Goal: Information Seeking & Learning: Check status

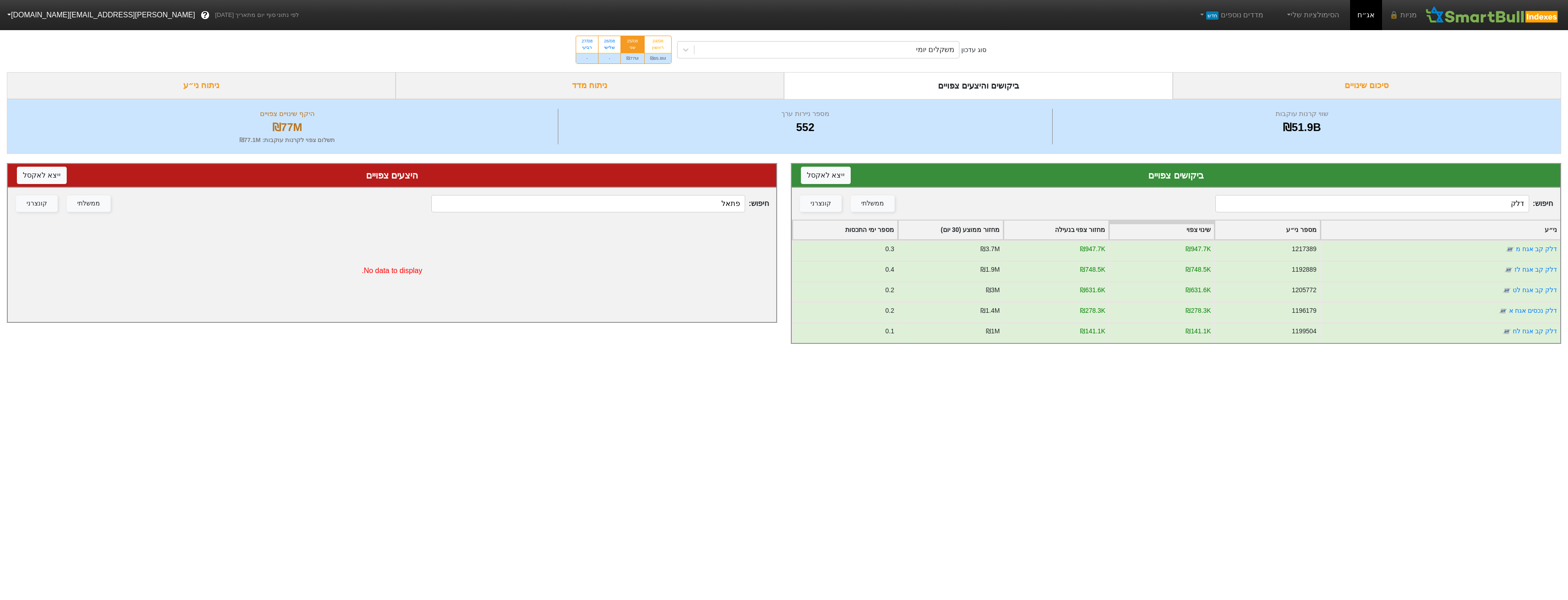
click at [1391, 207] on input "דלק" at bounding box center [1372, 203] width 313 height 18
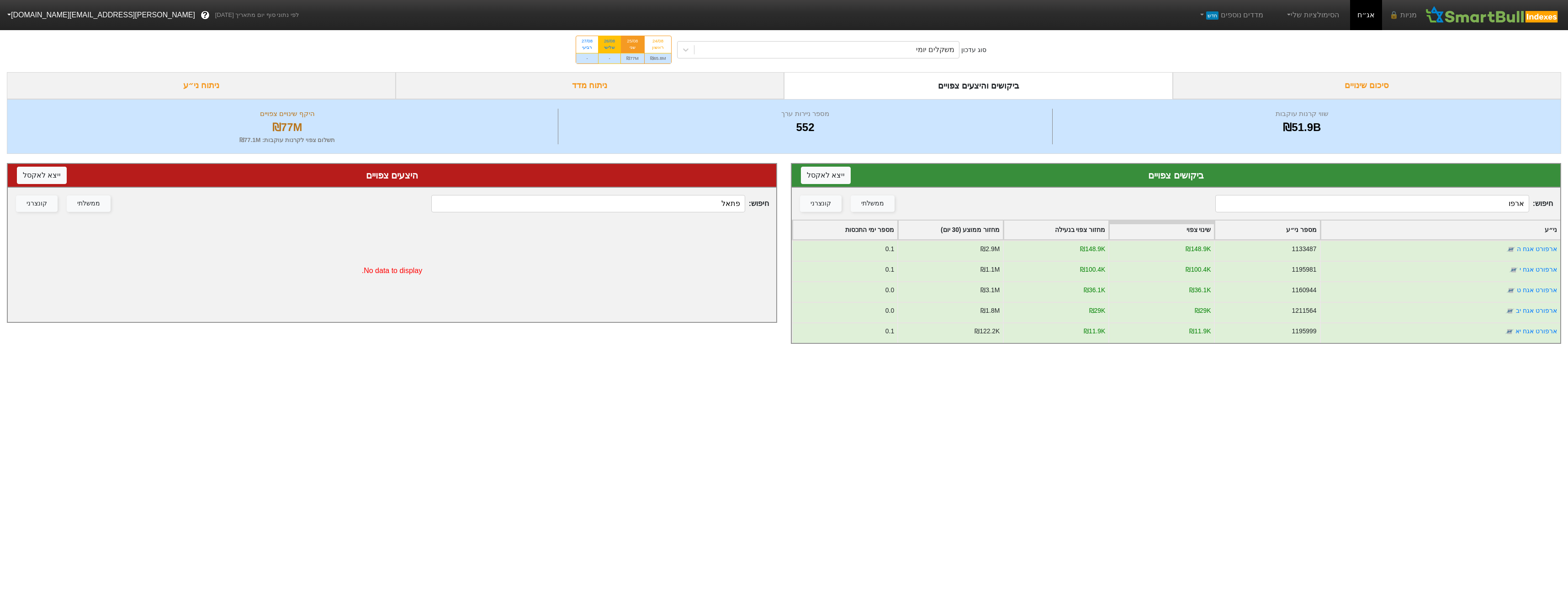
type input "ארפו"
click at [608, 53] on div "-" at bounding box center [609, 58] width 22 height 10
click at [608, 42] on input "26/08 שלישי -" at bounding box center [607, 39] width 6 height 6
radio input "true"
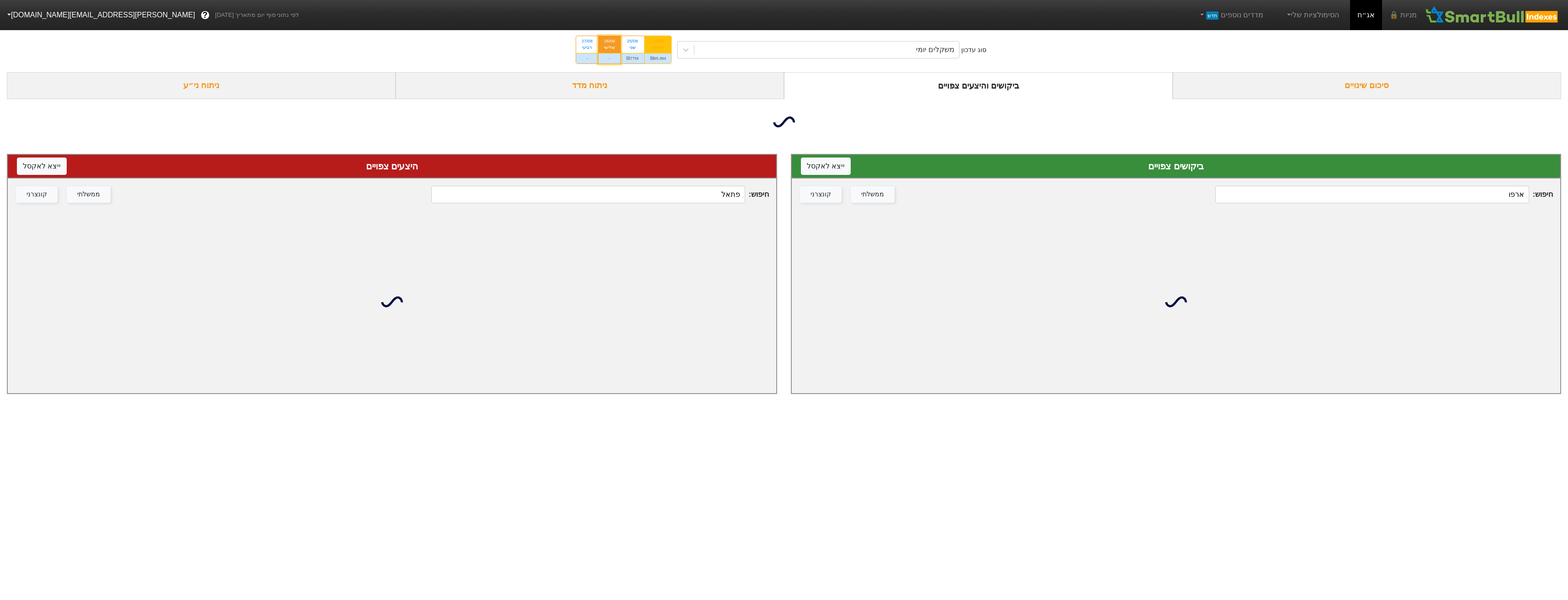
click at [658, 63] on div "סוג עדכון משקלים יומי 24/08 ראשון ₪65.8M 25/08 שני ₪77M 26/08 שלישי - 27/08 רבי…" at bounding box center [784, 50] width 1568 height 45
drag, startPoint x: 664, startPoint y: 57, endPoint x: 746, endPoint y: 60, distance: 82.1
click at [664, 57] on div "₪65.8M" at bounding box center [658, 58] width 27 height 10
click at [658, 42] on input "24/08 ראשון ₪65.8M" at bounding box center [655, 39] width 6 height 6
radio input "true"
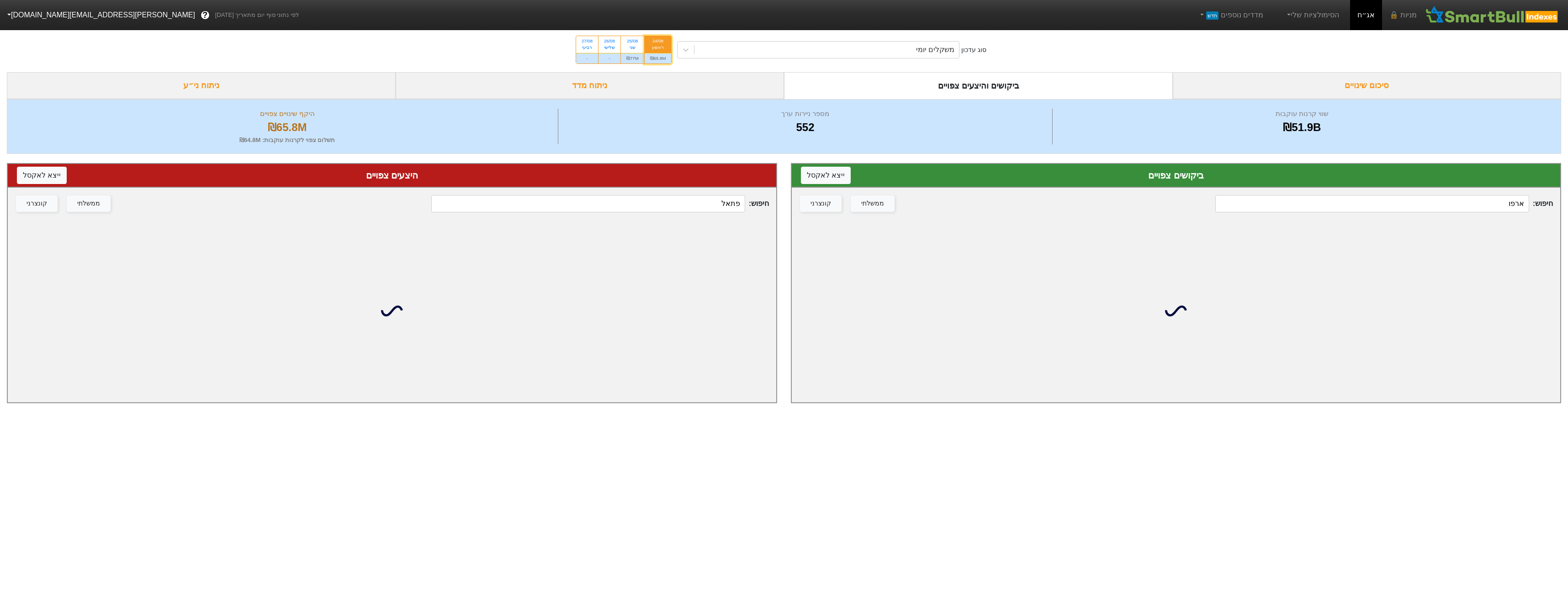
click at [1483, 216] on div "חיפוש : ארפו ממשלתי קונצרני" at bounding box center [1176, 203] width 768 height 32
click at [1485, 208] on input "ארפו" at bounding box center [1372, 203] width 313 height 18
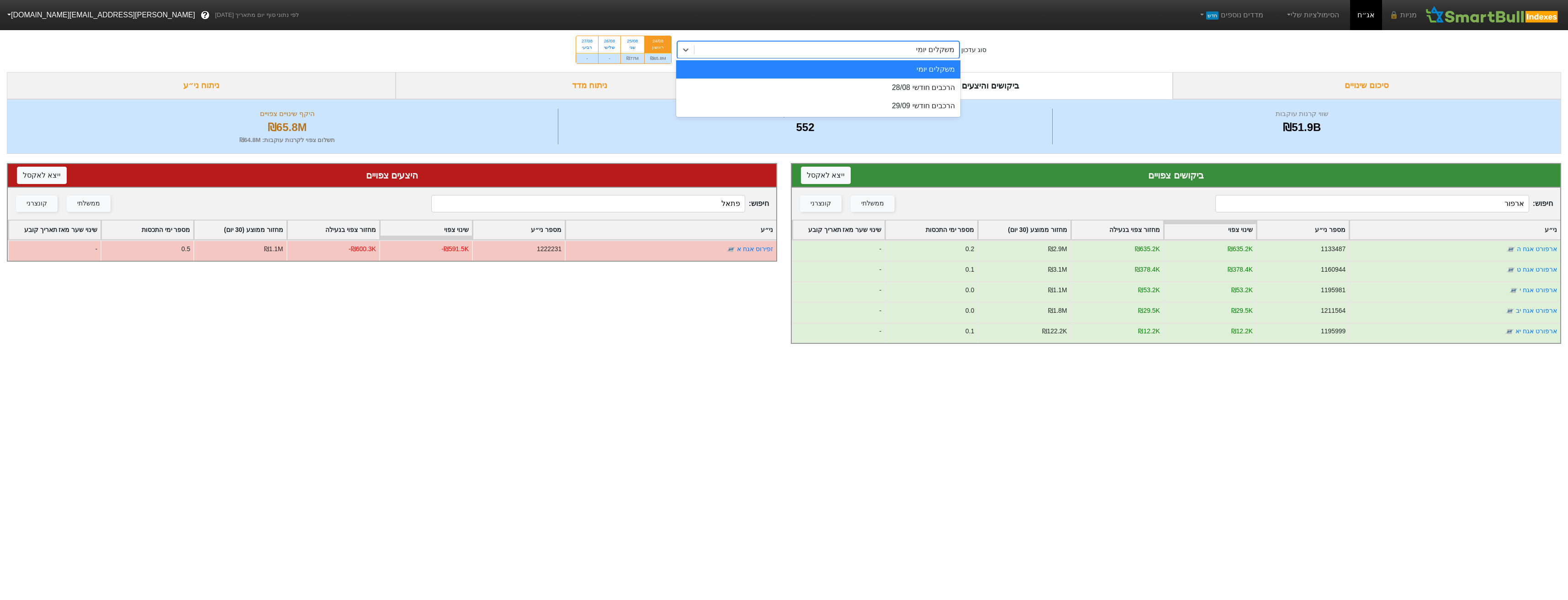
click at [861, 46] on div "משקלים יומי" at bounding box center [827, 49] width 265 height 16
click at [887, 87] on div "הרכבים חודשי 28/08" at bounding box center [818, 88] width 284 height 18
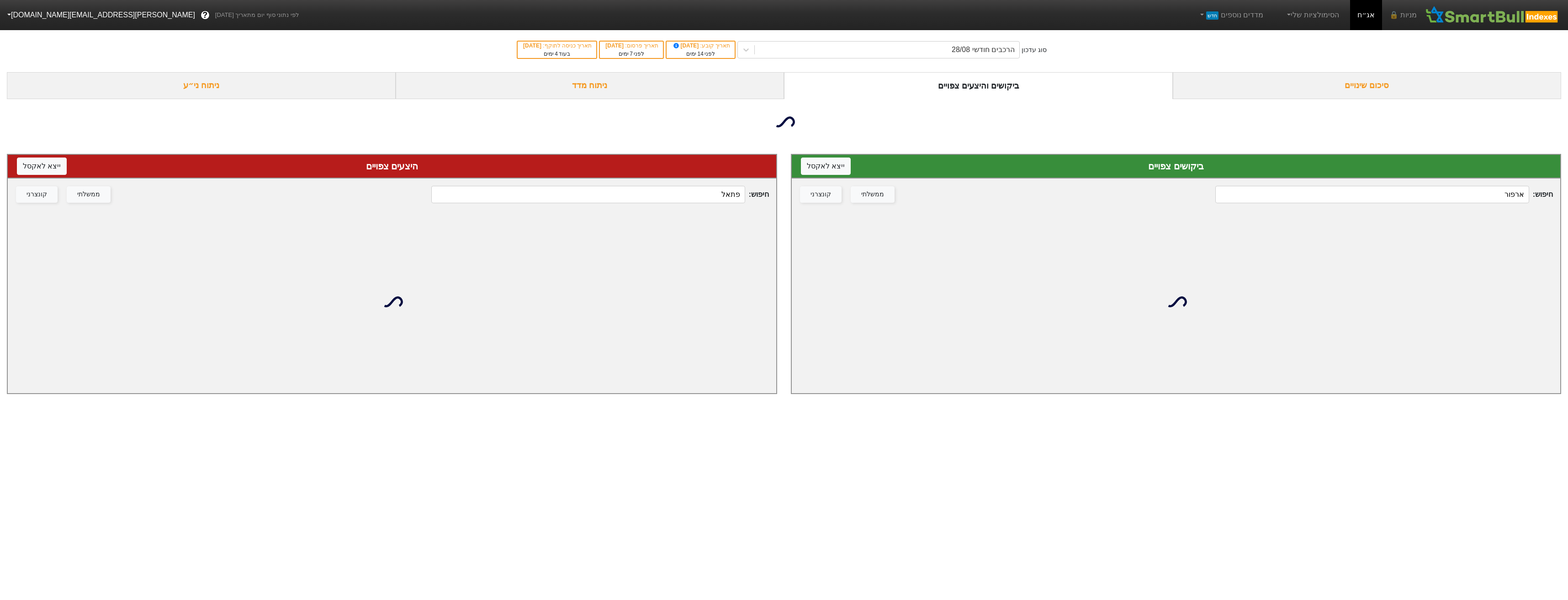
click at [1381, 197] on input "ארפור" at bounding box center [1372, 194] width 313 height 18
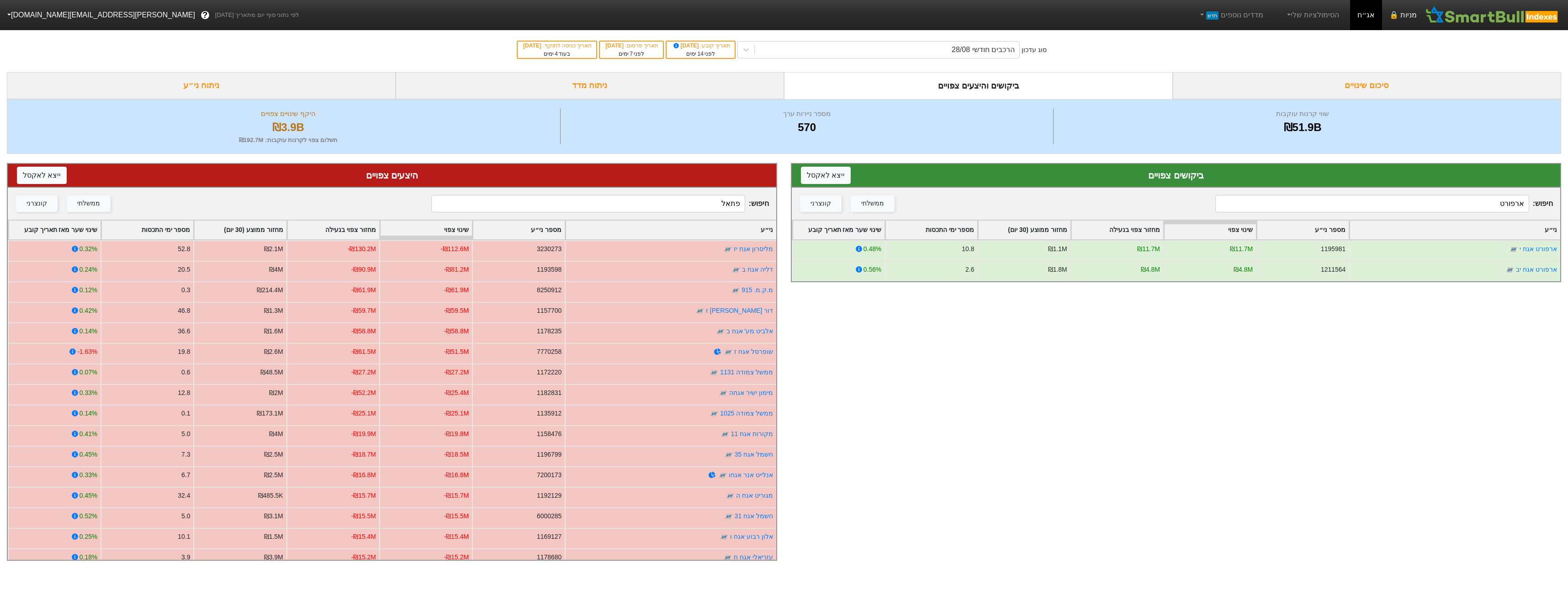
type input "ארפורט"
